Goal: Find specific page/section: Find specific page/section

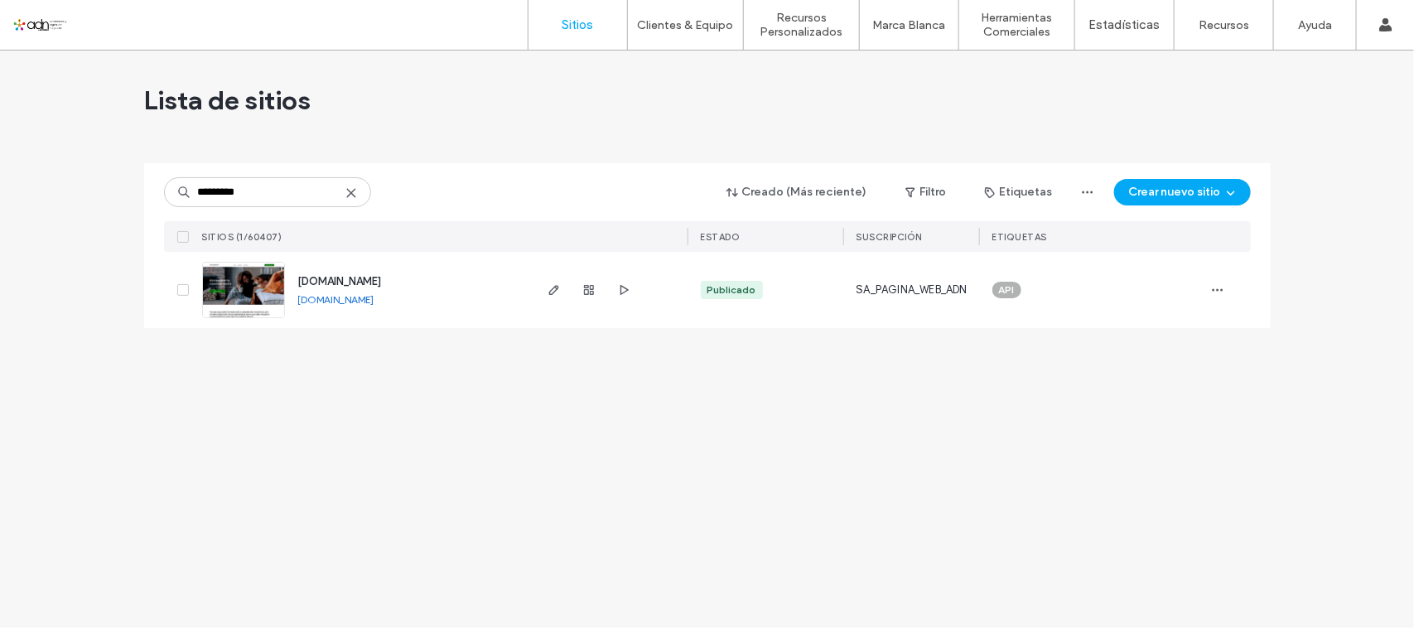
type input "*********"
click at [246, 299] on img at bounding box center [243, 319] width 81 height 113
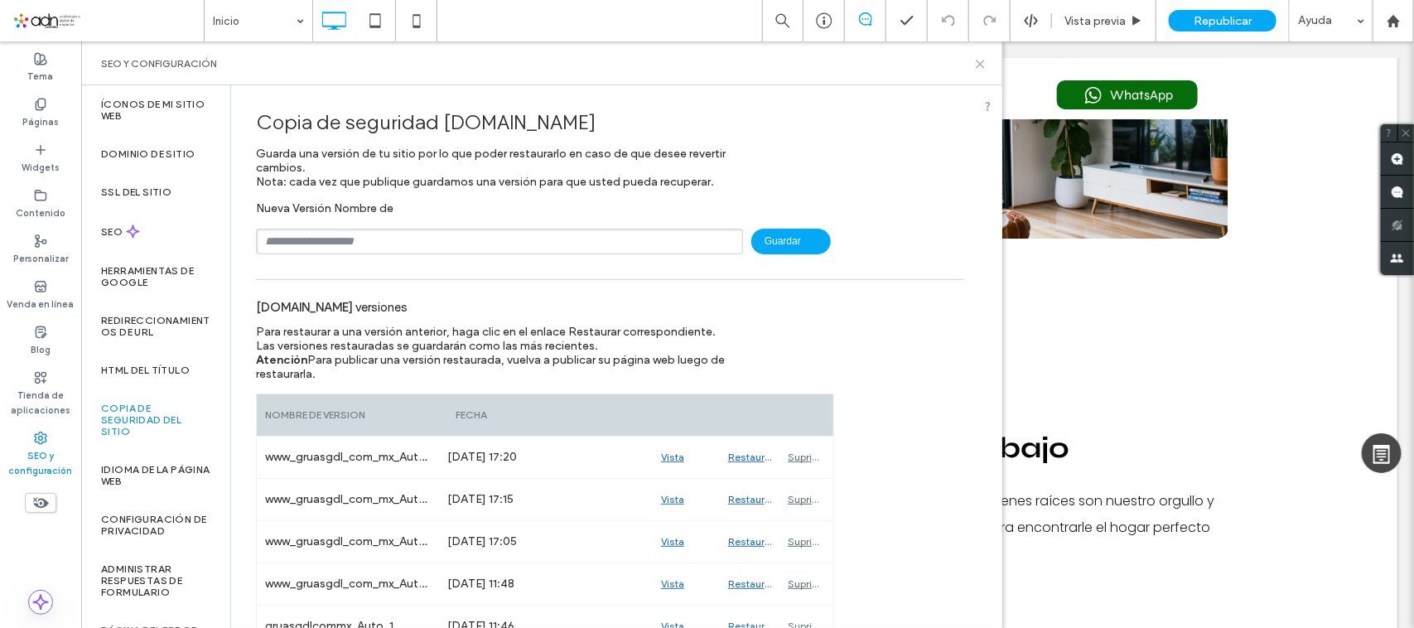
click at [978, 58] on icon at bounding box center [980, 64] width 12 height 12
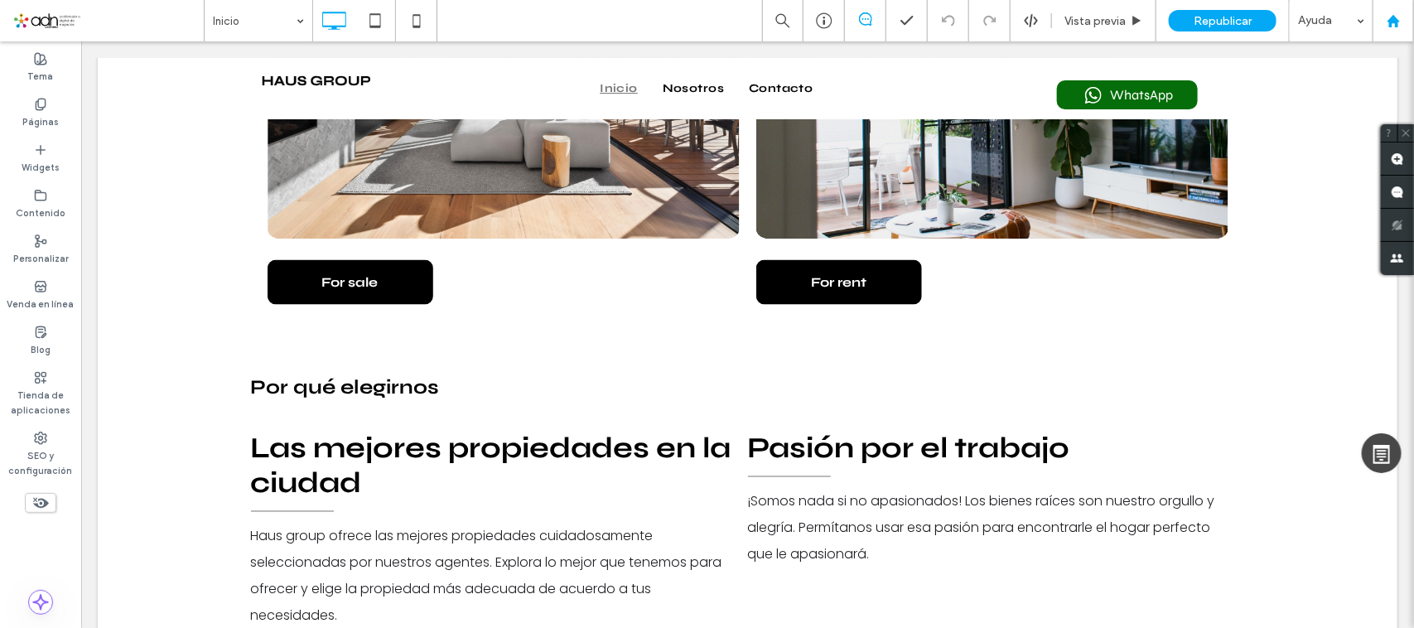
click at [1393, 15] on use at bounding box center [1393, 20] width 12 height 12
